Goal: Task Accomplishment & Management: Use online tool/utility

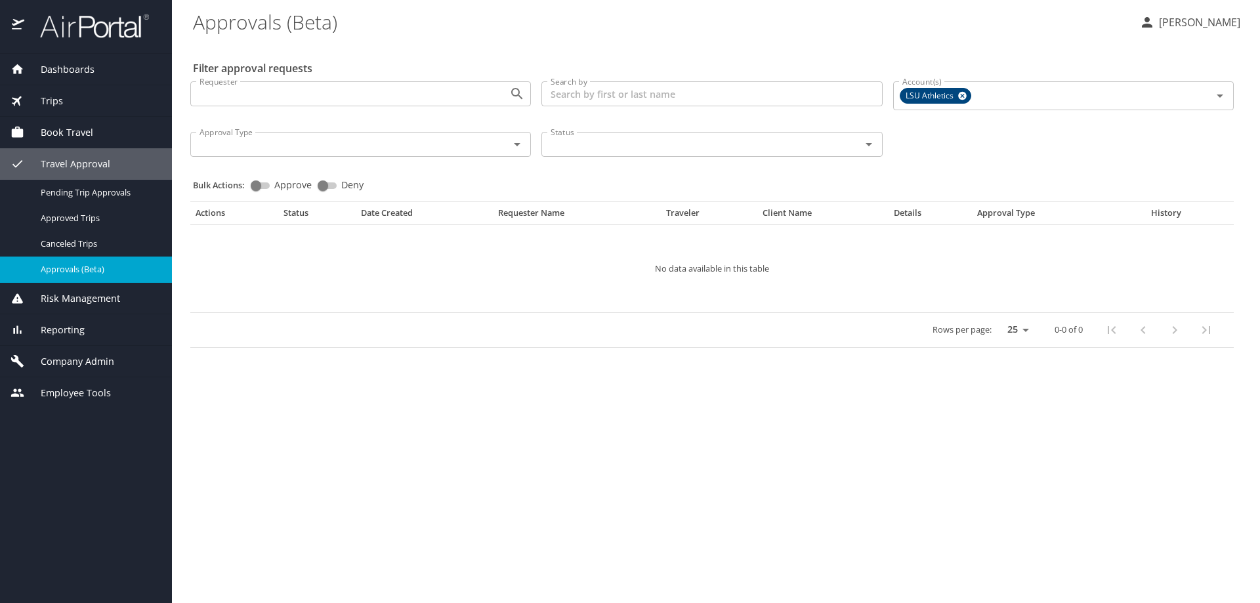
click at [68, 331] on span "Reporting" at bounding box center [54, 330] width 60 height 14
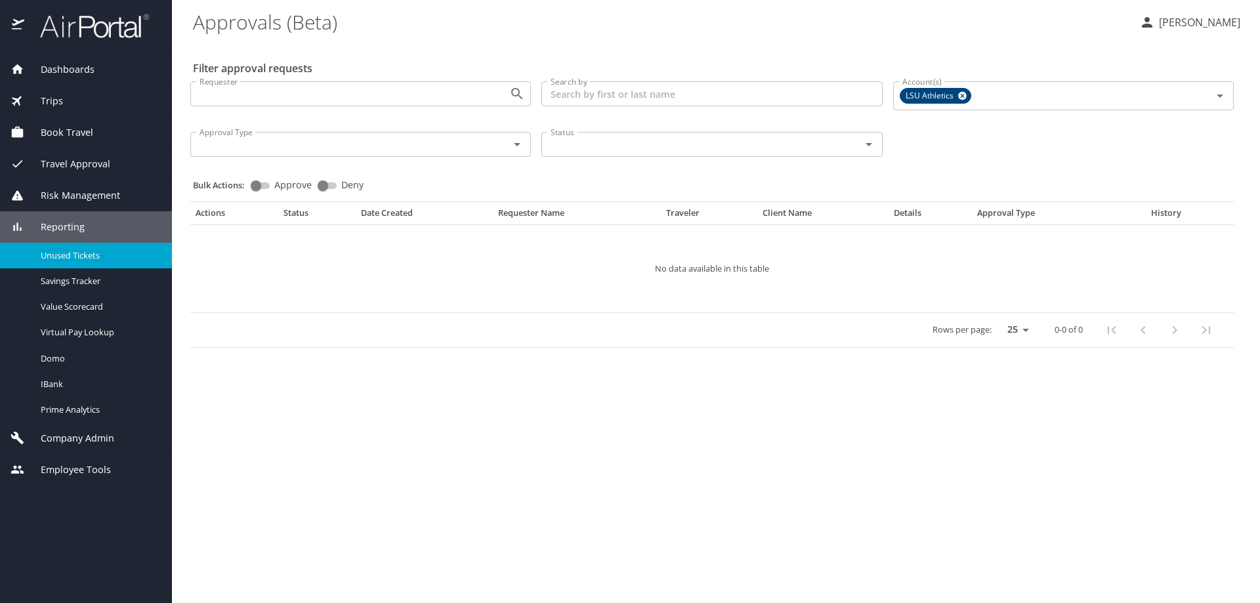
click at [87, 256] on span "Unused Tickets" at bounding box center [98, 255] width 115 height 12
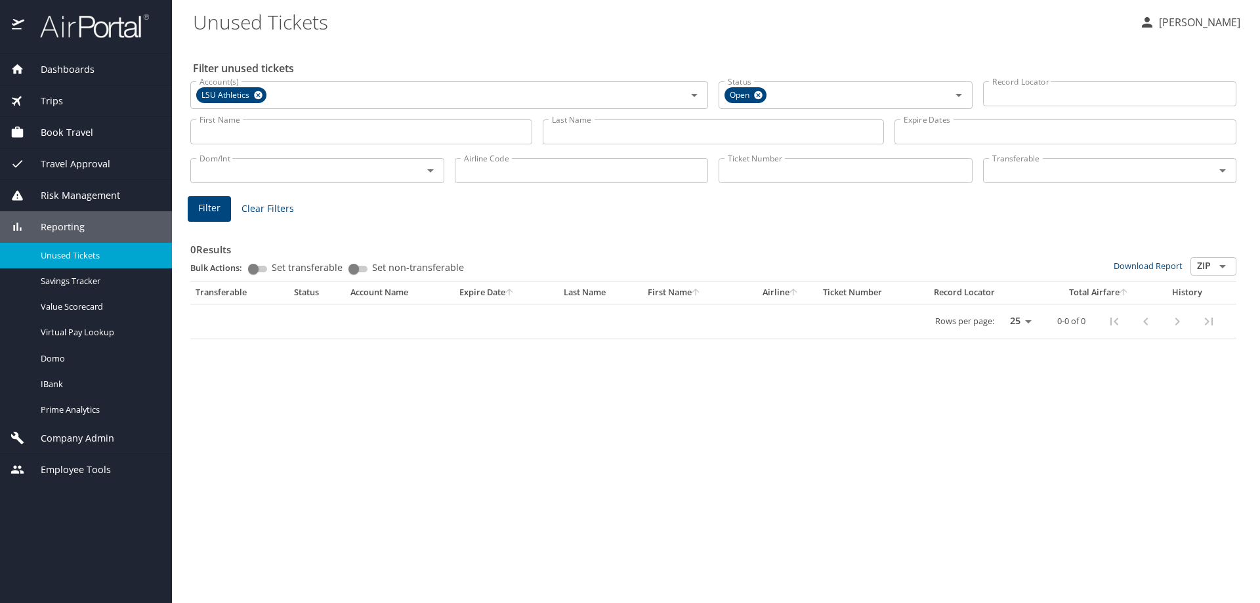
click at [754, 173] on input "Ticket Number" at bounding box center [845, 170] width 254 height 25
paste input "0067308445348"
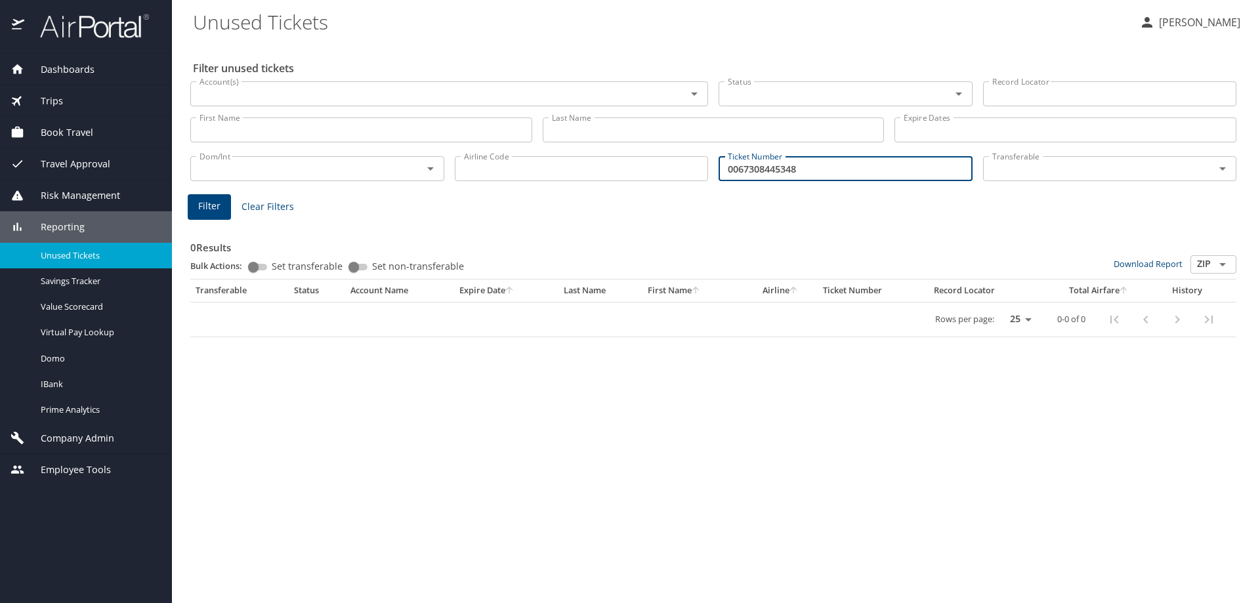
type input "0067308445348"
click at [211, 207] on span "Filter" at bounding box center [209, 206] width 22 height 16
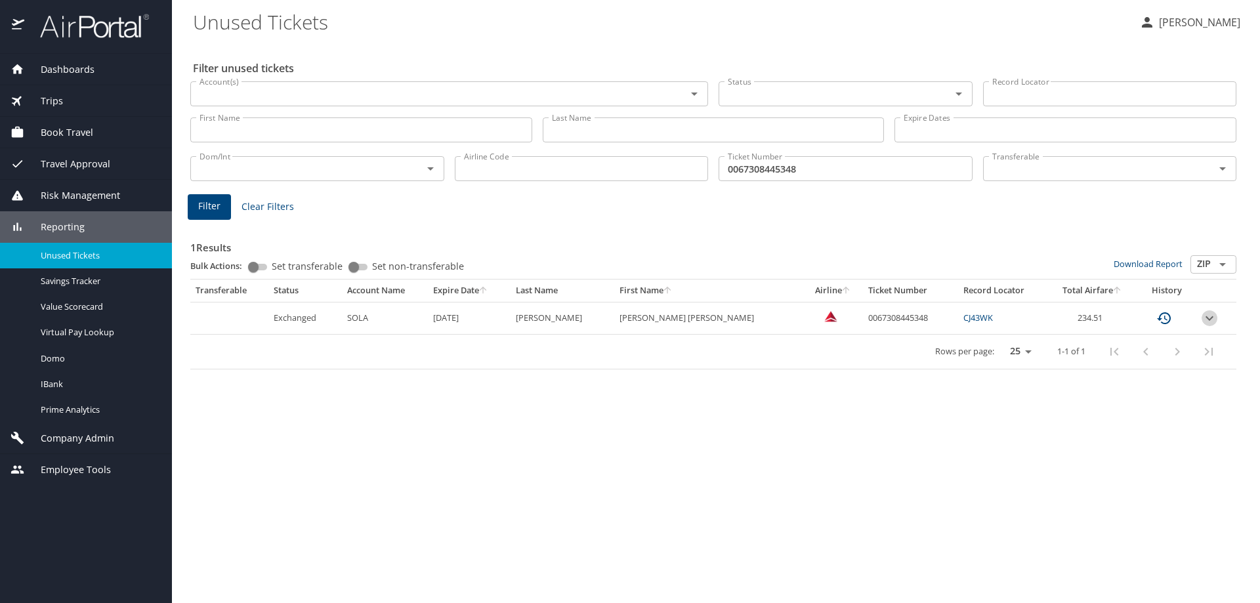
click at [1205, 320] on icon "expand row" at bounding box center [1209, 318] width 16 height 16
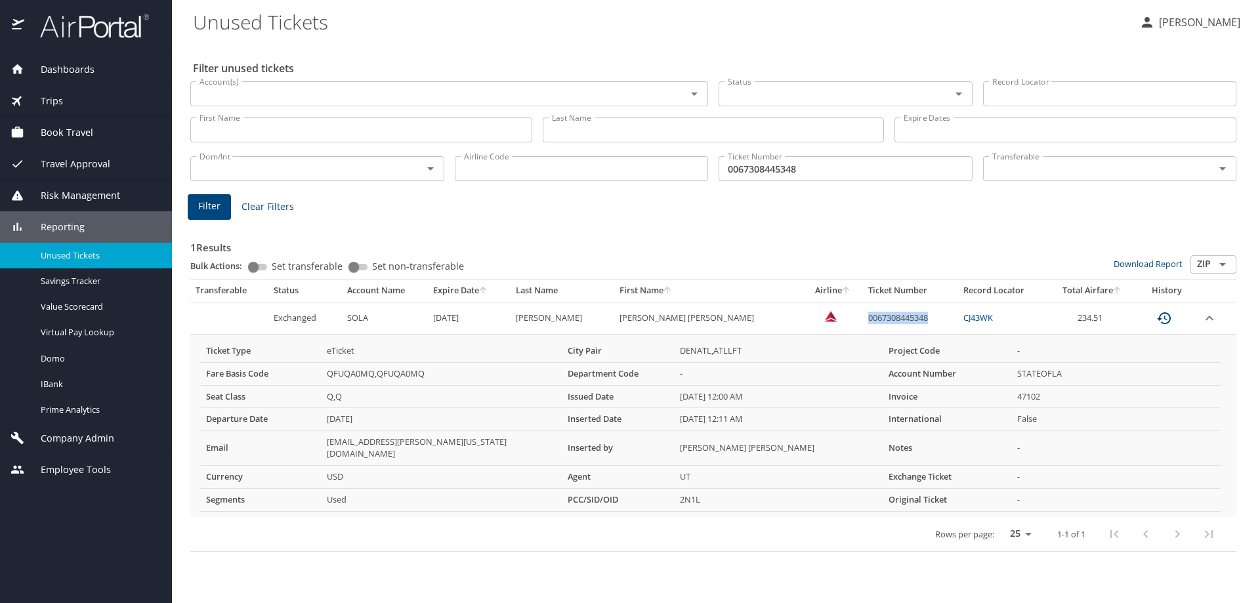
drag, startPoint x: 875, startPoint y: 318, endPoint x: 810, endPoint y: 318, distance: 65.0
click at [863, 318] on td "0067308445348" at bounding box center [910, 318] width 95 height 32
copy td "0067308445348"
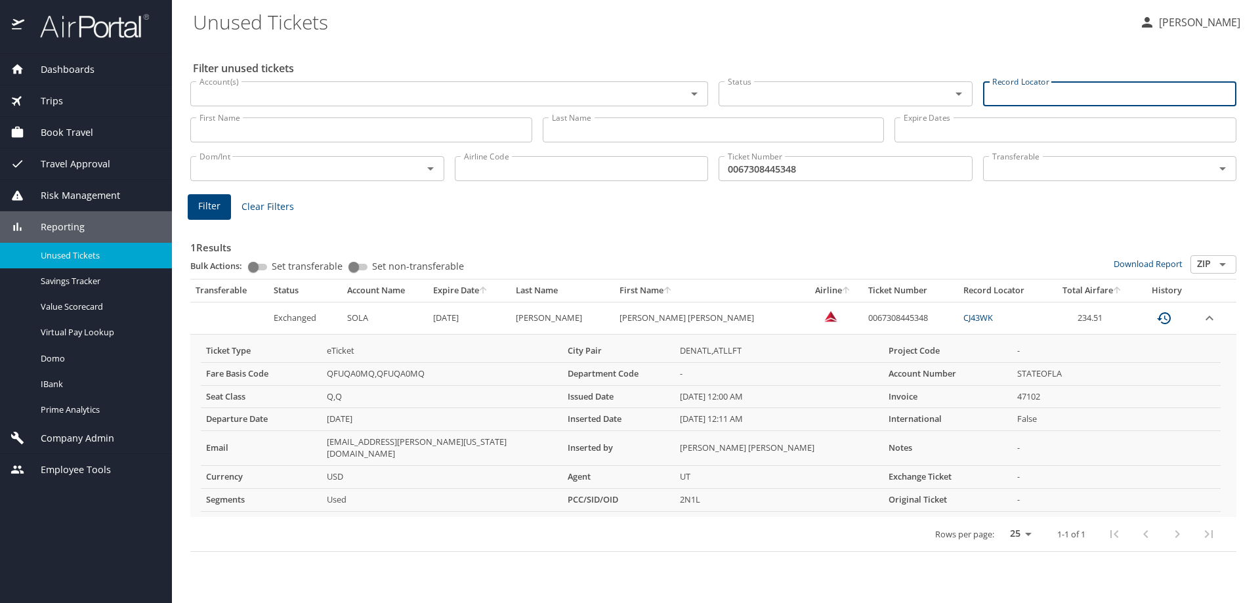
click at [1005, 93] on input "Record Locator" at bounding box center [1110, 93] width 254 height 25
paste input "CRNNMZ"
type input "CRNNMZ"
click at [202, 207] on span "Filter" at bounding box center [209, 206] width 22 height 16
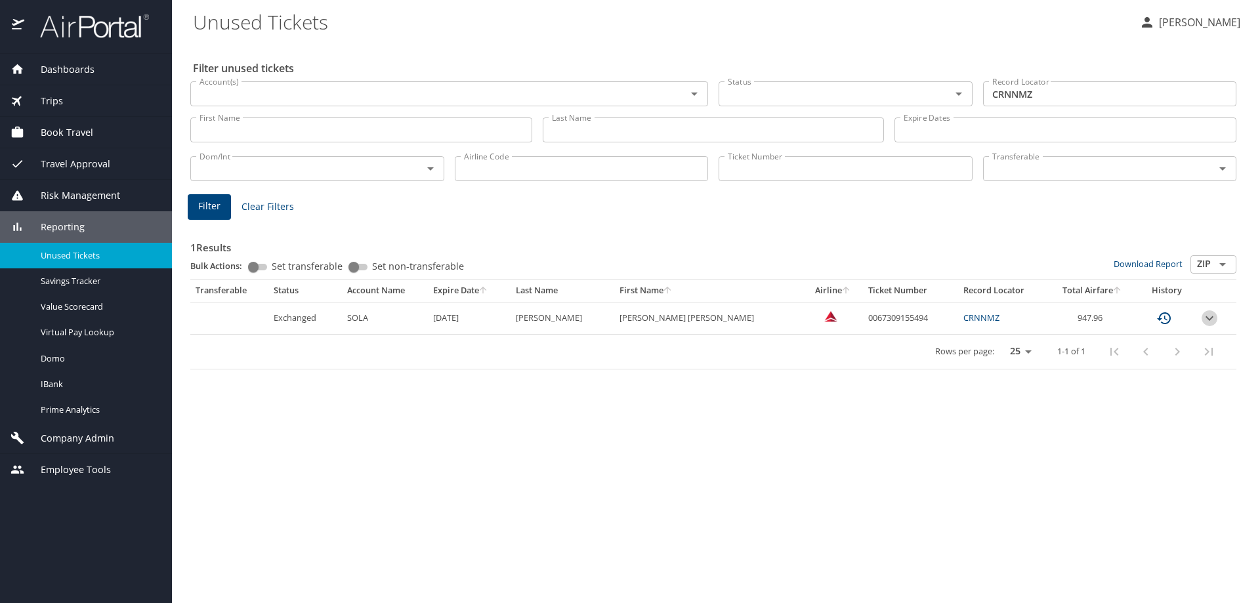
click at [1206, 317] on icon "expand row" at bounding box center [1209, 318] width 16 height 16
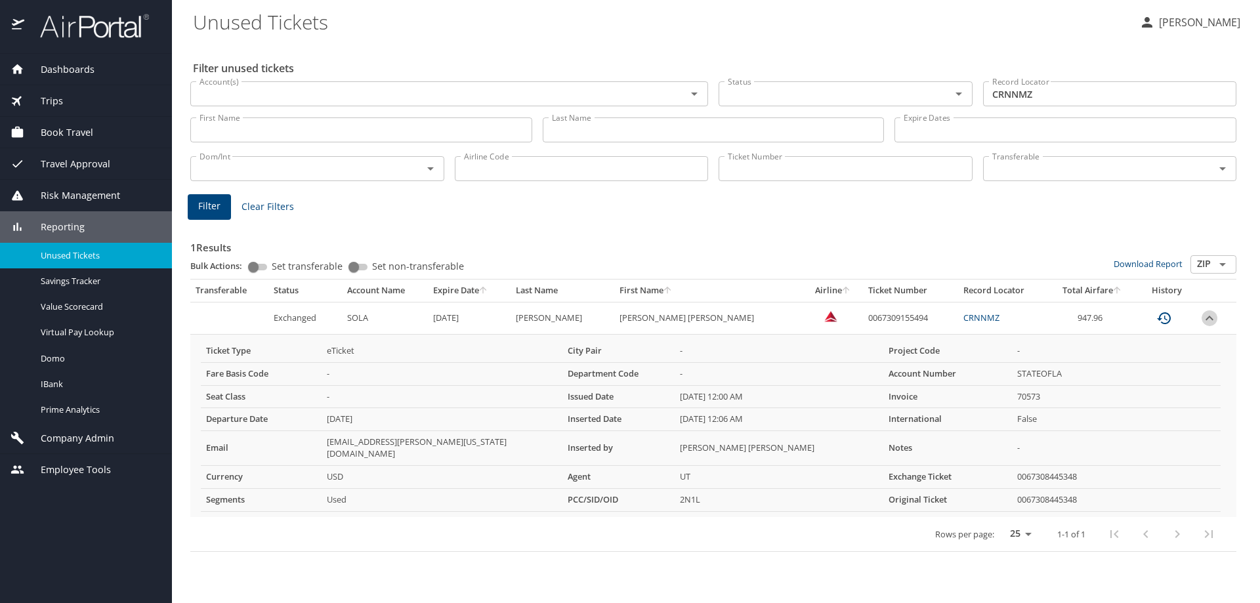
click at [1206, 317] on icon "expand row" at bounding box center [1209, 318] width 16 height 16
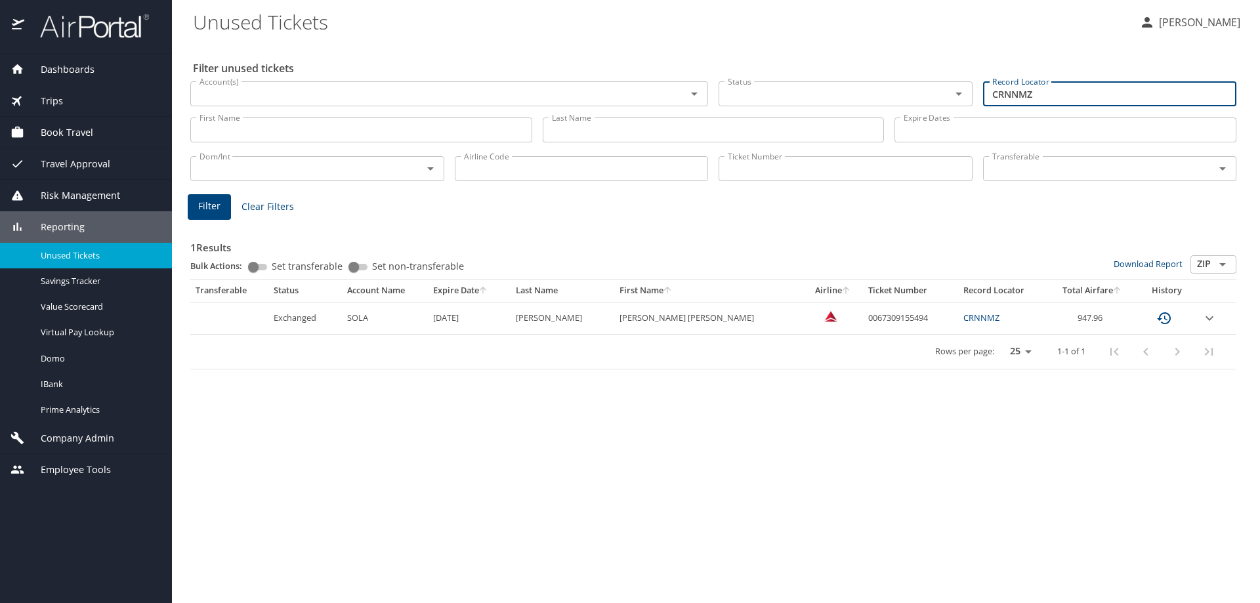
drag, startPoint x: 1037, startPoint y: 93, endPoint x: 988, endPoint y: 93, distance: 48.6
click at [988, 93] on input "CRNNMZ" at bounding box center [1110, 93] width 254 height 25
click at [68, 106] on div "Trips" at bounding box center [85, 101] width 151 height 14
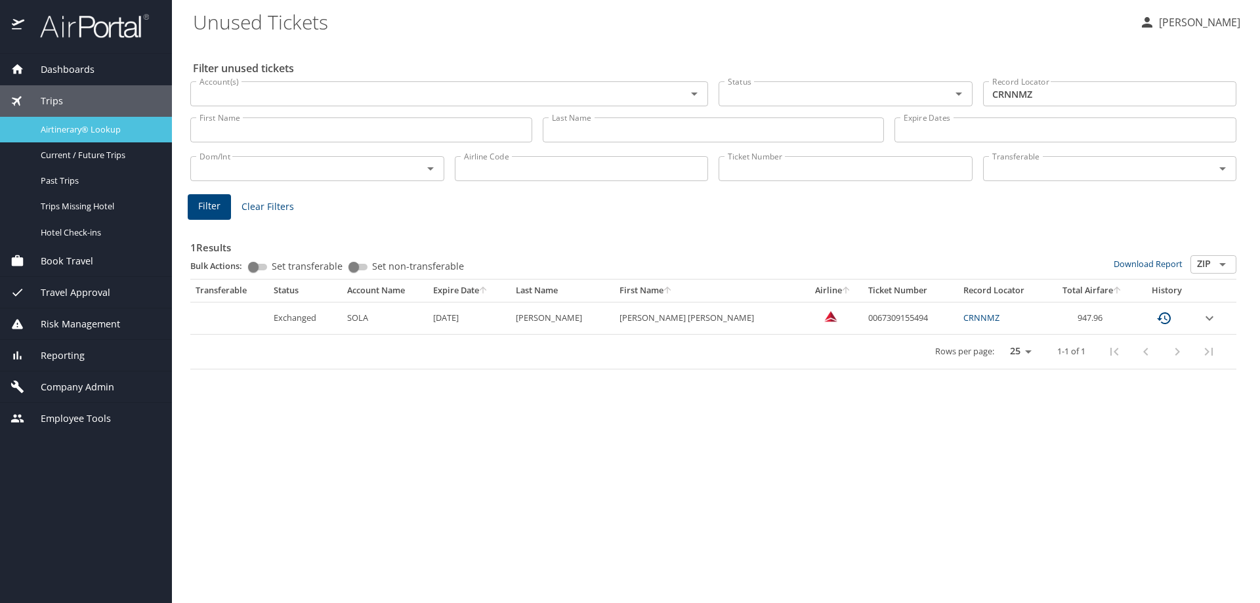
click at [89, 134] on span "Airtinerary® Lookup" at bounding box center [98, 129] width 115 height 12
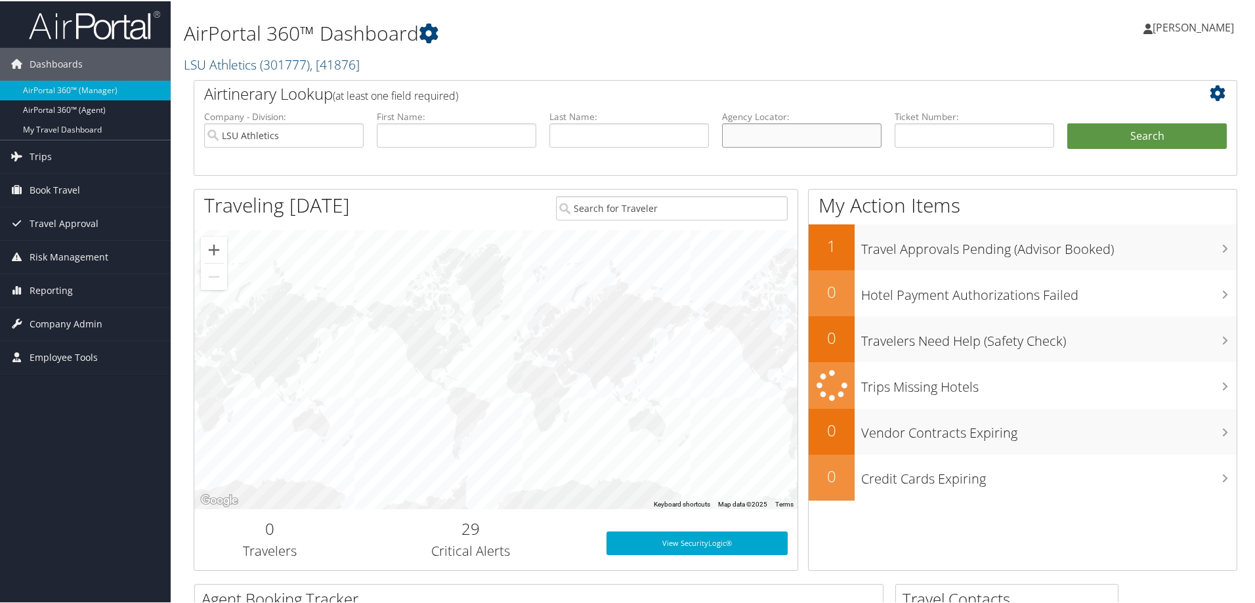
click at [747, 131] on input "text" at bounding box center [801, 134] width 159 height 24
paste input "CRNNMZ"
type input "CRNNMZ"
click at [351, 132] on input "LSU Athletics" at bounding box center [283, 134] width 159 height 24
click at [1118, 137] on button "Search" at bounding box center [1146, 135] width 159 height 26
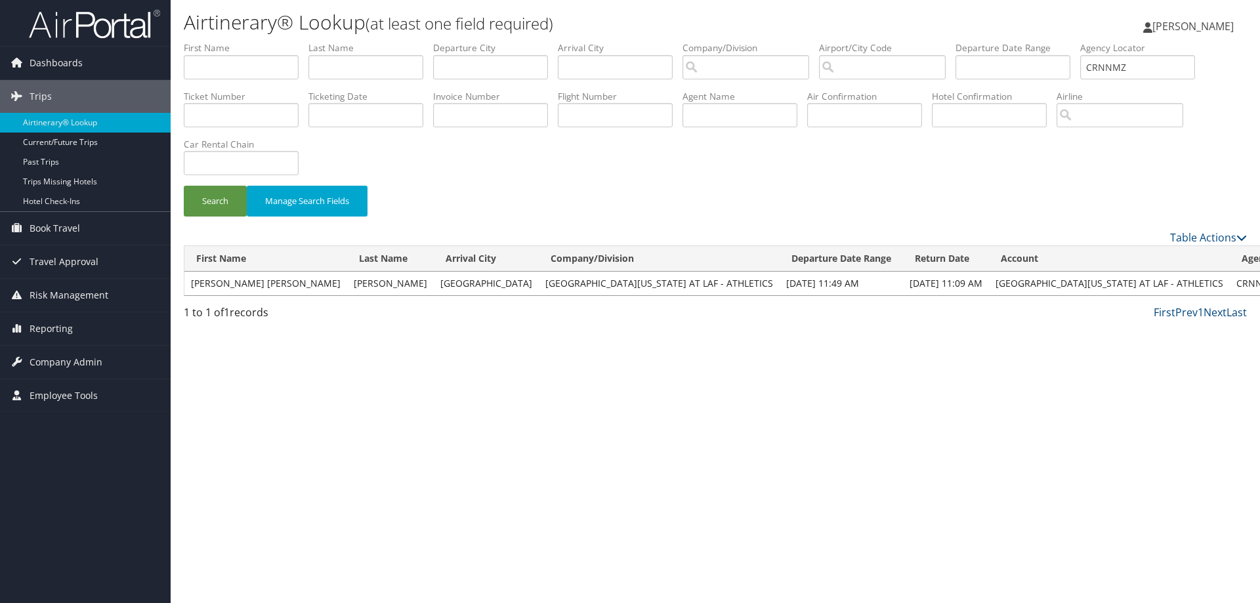
click at [67, 264] on span "Travel Approval" at bounding box center [64, 261] width 69 height 33
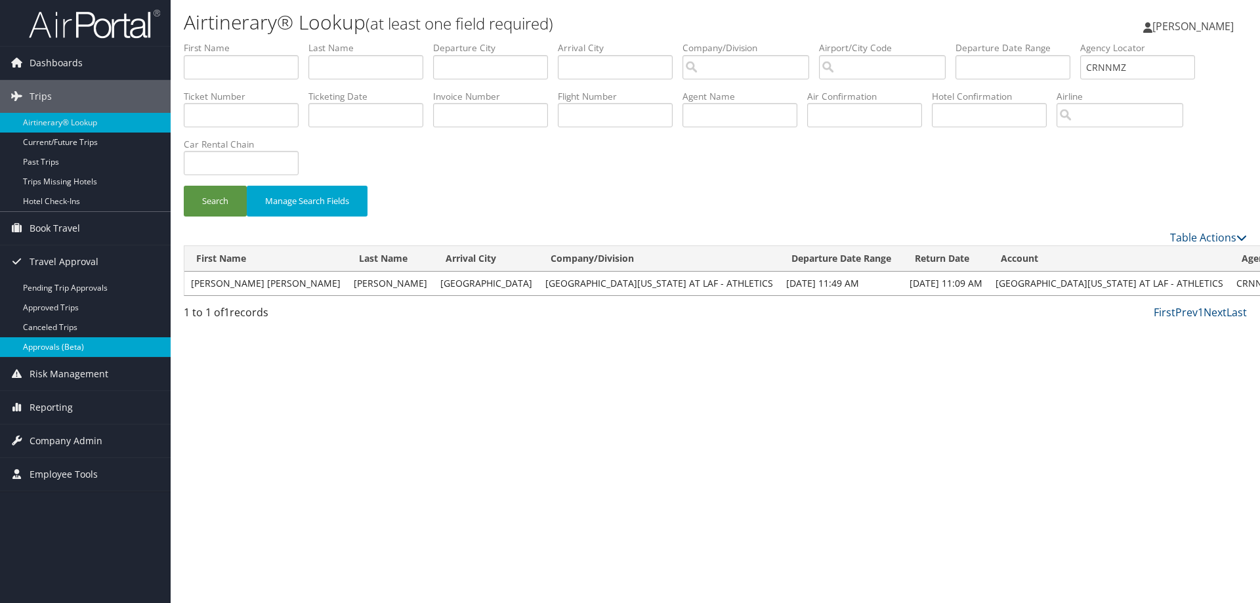
click at [79, 347] on link "Approvals (Beta)" at bounding box center [85, 347] width 171 height 20
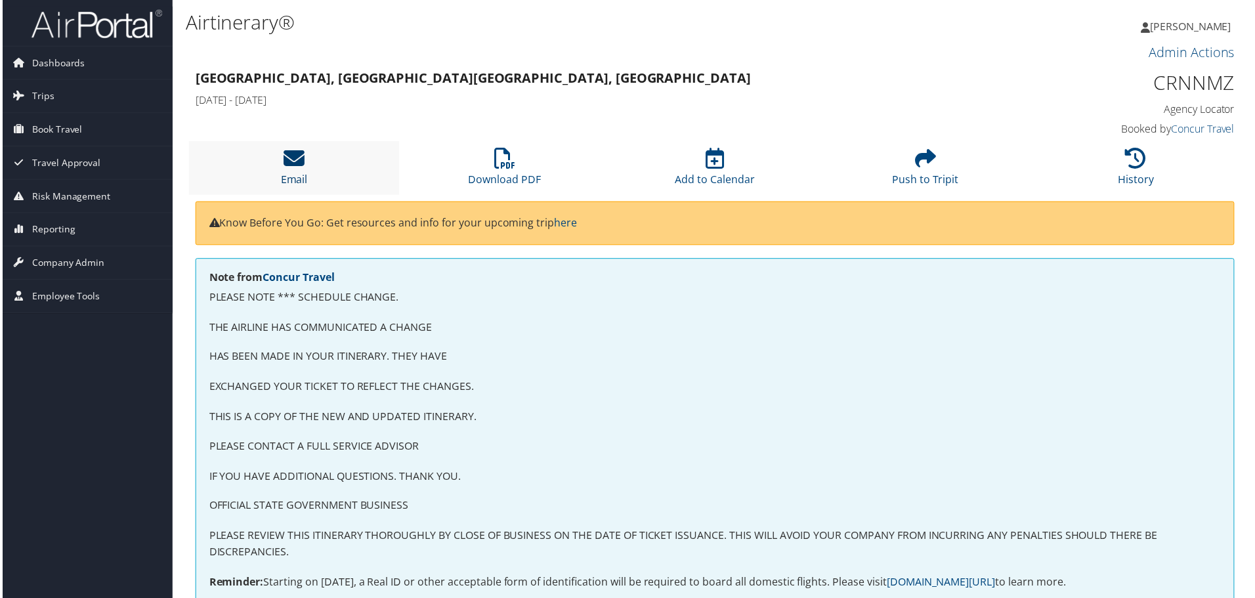
click at [292, 161] on icon at bounding box center [292, 158] width 21 height 21
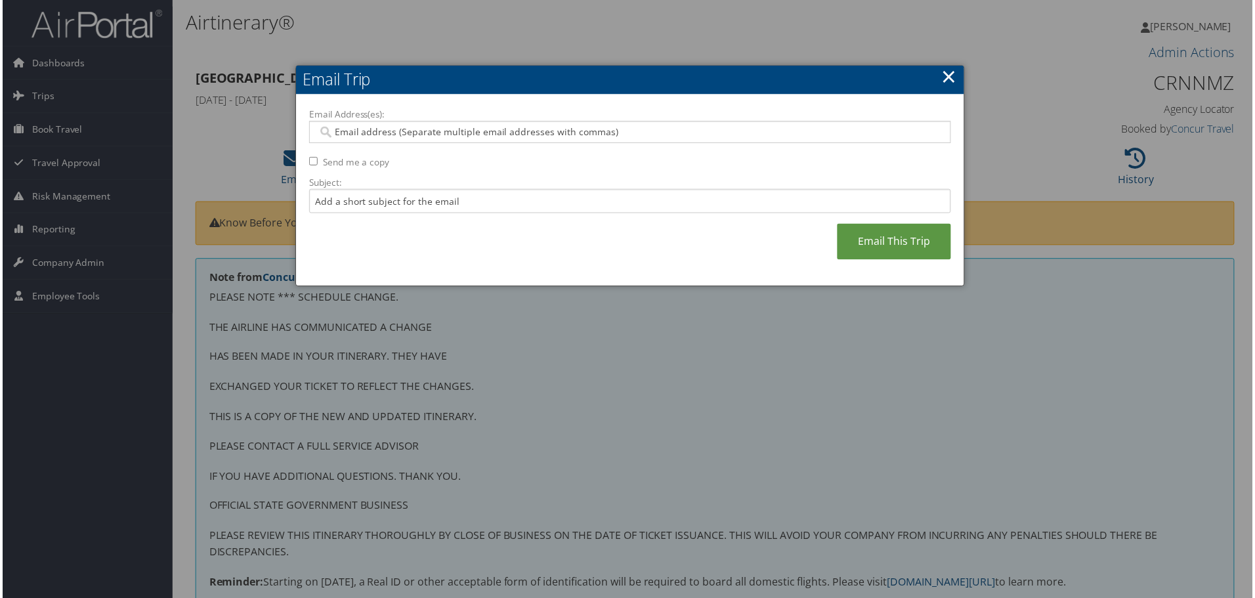
paste input "monica.teare@louisiana.edu"
type input "monica.teare@louisiana.edu"
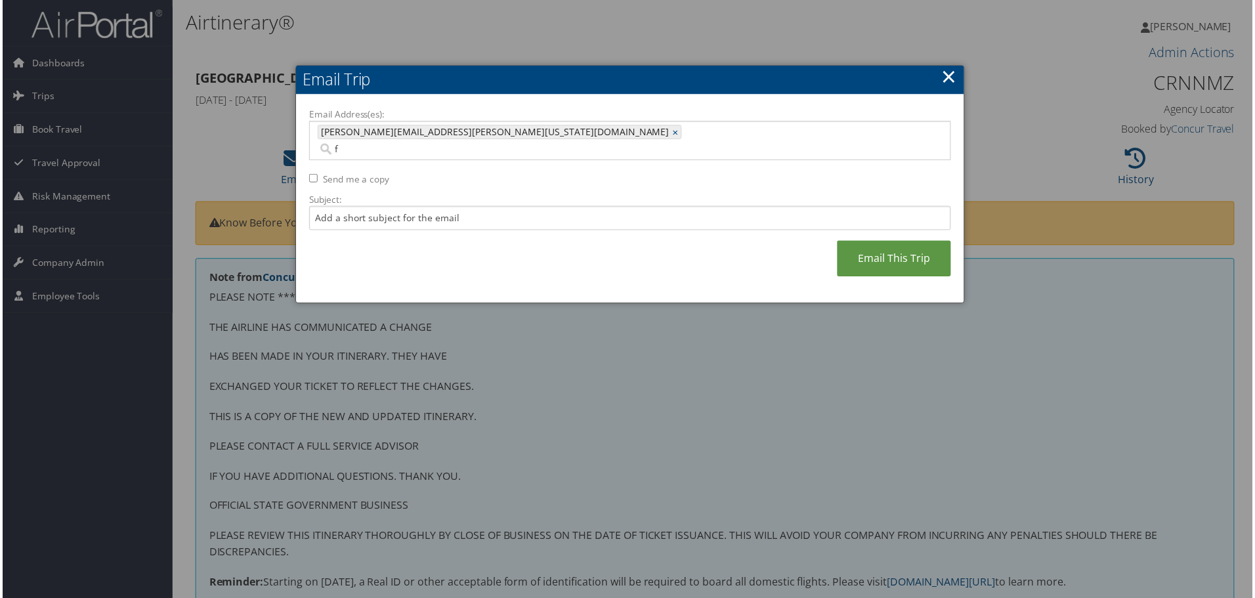
type input "fr"
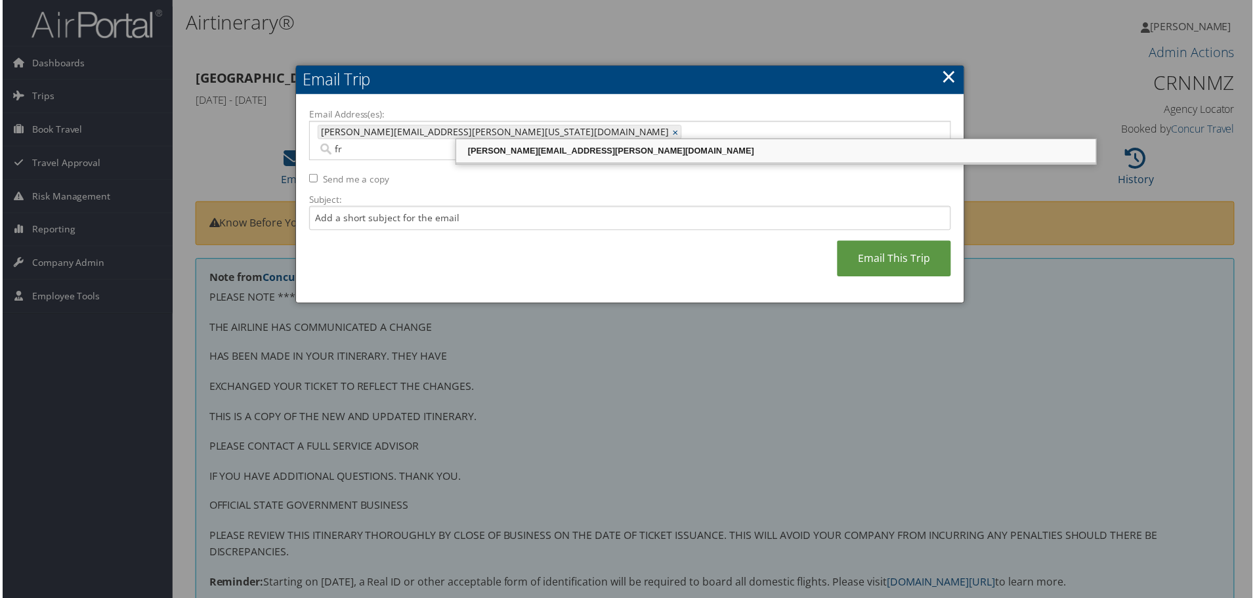
click at [573, 150] on div "FRANKLIN.RANKINE@CBTRAVEL.COM" at bounding box center [776, 151] width 638 height 13
type input "monica.teare@louisiana.edu, FRANKLIN.RANKINE@CBTRAVEL.COM"
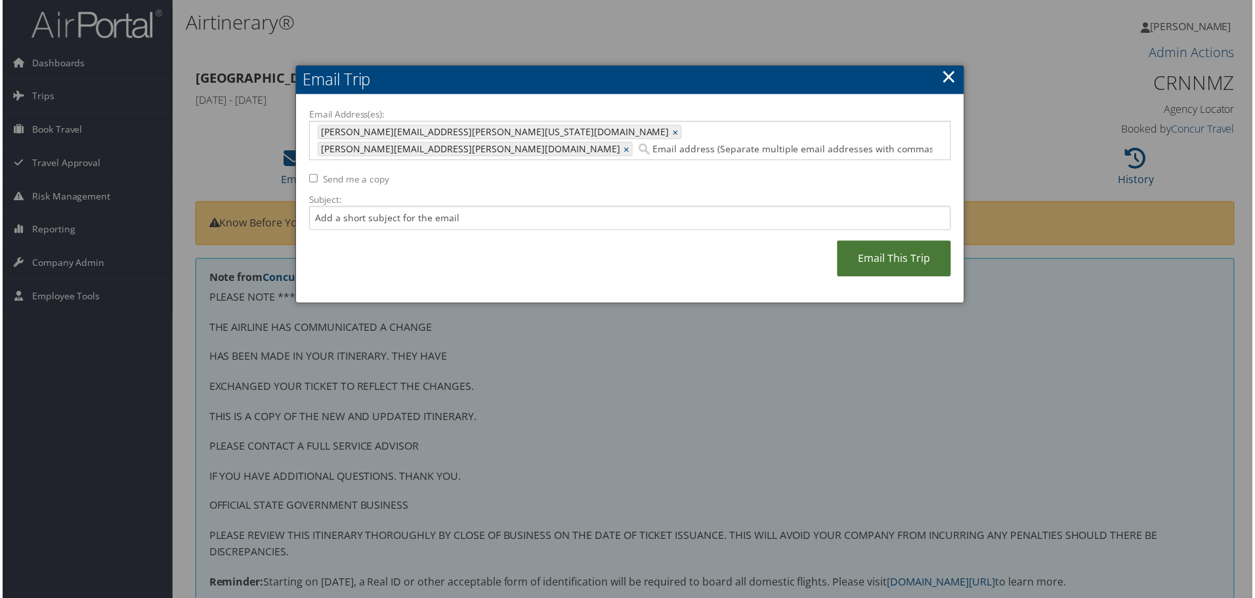
click at [873, 241] on link "Email This Trip" at bounding box center [895, 259] width 114 height 36
